Goal: Task Accomplishment & Management: Manage account settings

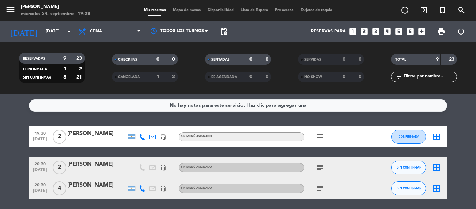
click at [436, 134] on icon "border_all" at bounding box center [437, 137] width 8 height 8
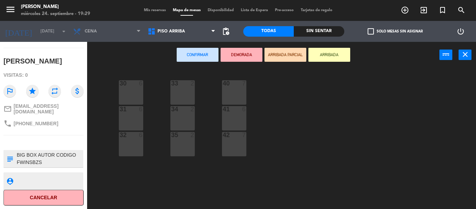
scroll to position [66, 0]
click at [333, 32] on div "Sin sentar" at bounding box center [319, 31] width 51 height 10
click at [289, 33] on div "Todas" at bounding box center [268, 31] width 51 height 10
click at [204, 32] on span "Piso arriba" at bounding box center [181, 31] width 75 height 15
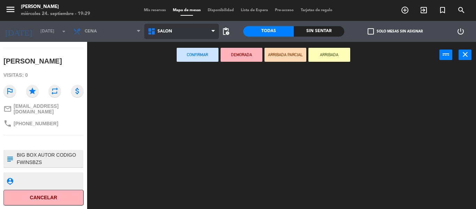
click at [188, 58] on ng-component "menu Hierro Bodegón [DATE] 24. septiembre - 19:29 Mis reservas Mapa de mesas Di…" at bounding box center [238, 104] width 476 height 209
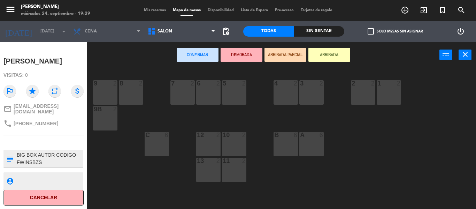
click at [138, 93] on div "8 2" at bounding box center [131, 92] width 24 height 24
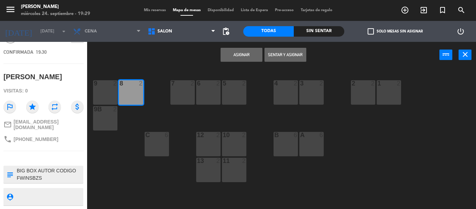
click at [285, 58] on button "Sentar y Asignar" at bounding box center [286, 55] width 42 height 14
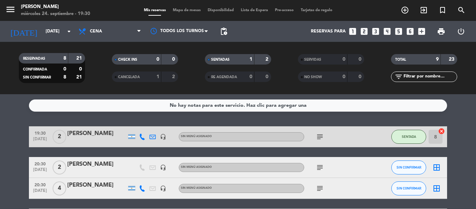
click at [79, 77] on strong "21" at bounding box center [79, 77] width 7 height 5
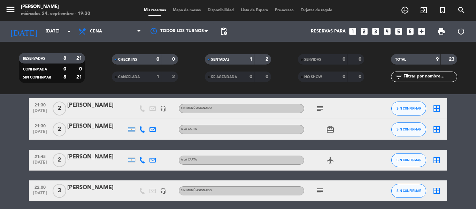
scroll to position [189, 0]
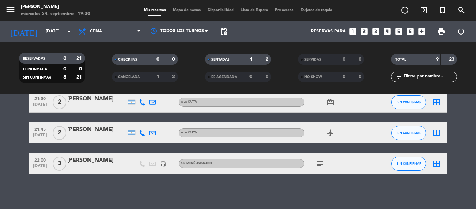
click at [332, 132] on icon "airplanemode_active" at bounding box center [330, 133] width 8 height 8
click at [329, 101] on icon "card_giftcard" at bounding box center [330, 102] width 8 height 8
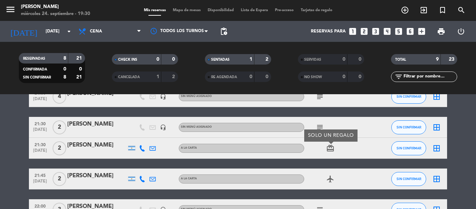
scroll to position [120, 0]
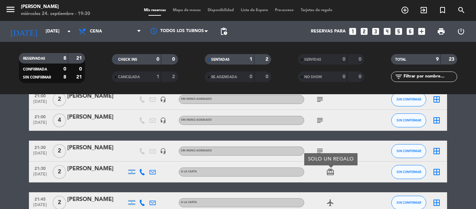
click at [318, 158] on div "SOLO UN REGALO" at bounding box center [330, 159] width 53 height 12
click at [318, 151] on icon "subject" at bounding box center [320, 151] width 8 height 8
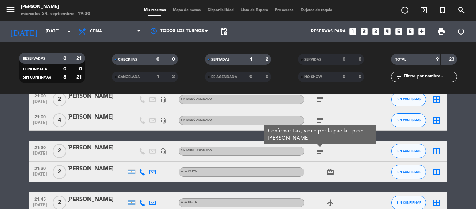
click at [322, 120] on icon "subject" at bounding box center [320, 120] width 8 height 8
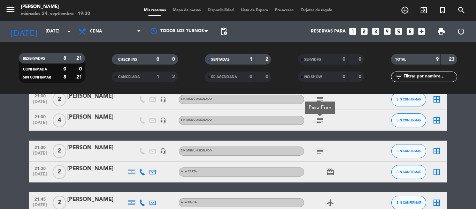
scroll to position [85, 0]
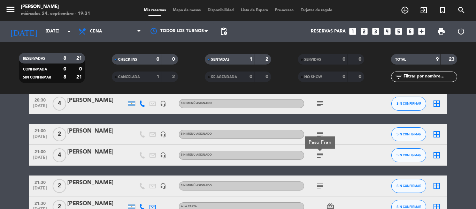
click at [319, 131] on icon "subject" at bounding box center [320, 134] width 8 height 8
click at [323, 106] on icon "subject" at bounding box center [320, 103] width 8 height 8
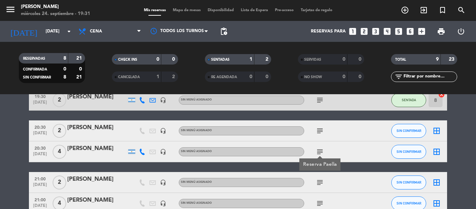
scroll to position [0, 0]
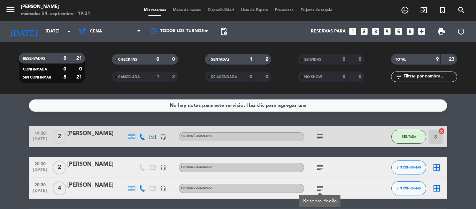
click at [329, 166] on div "subject" at bounding box center [335, 167] width 63 height 21
click at [325, 166] on span "subject" at bounding box center [320, 167] width 10 height 8
click at [323, 166] on icon "subject" at bounding box center [320, 167] width 8 height 8
